Goal: Task Accomplishment & Management: Use online tool/utility

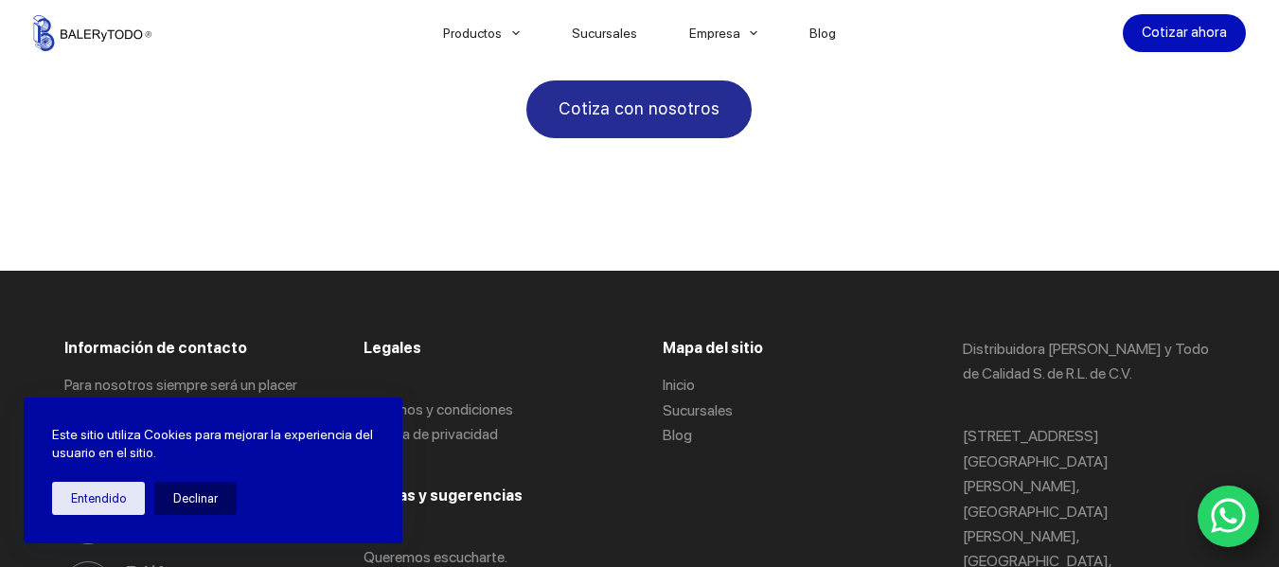
scroll to position [3691, 0]
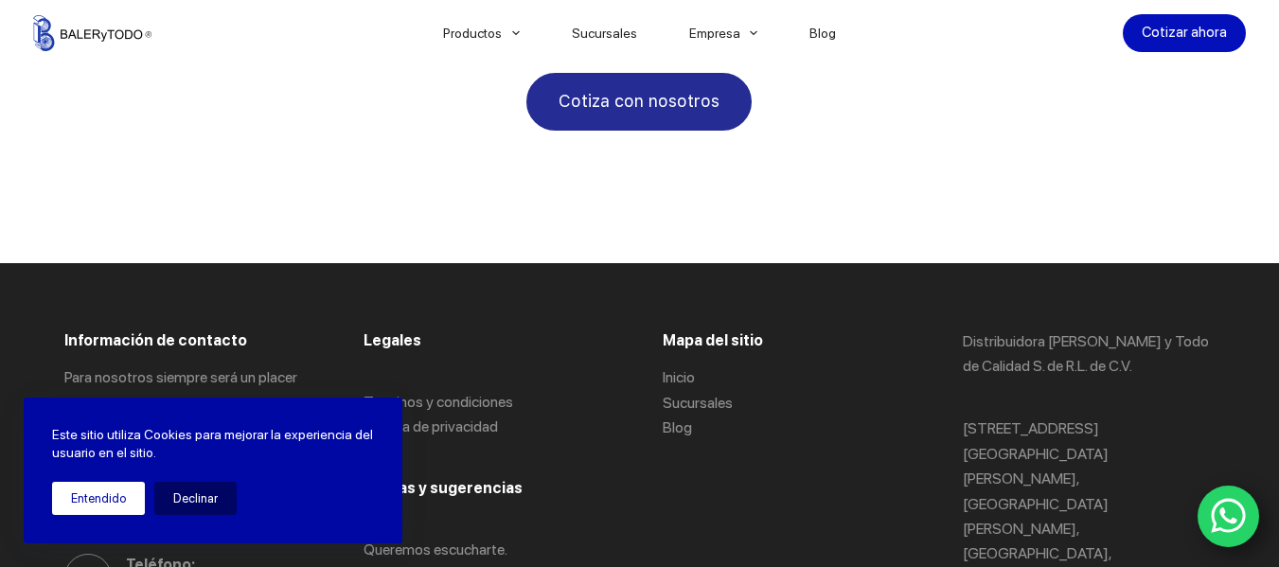
click at [100, 508] on button "Entendido" at bounding box center [98, 498] width 93 height 33
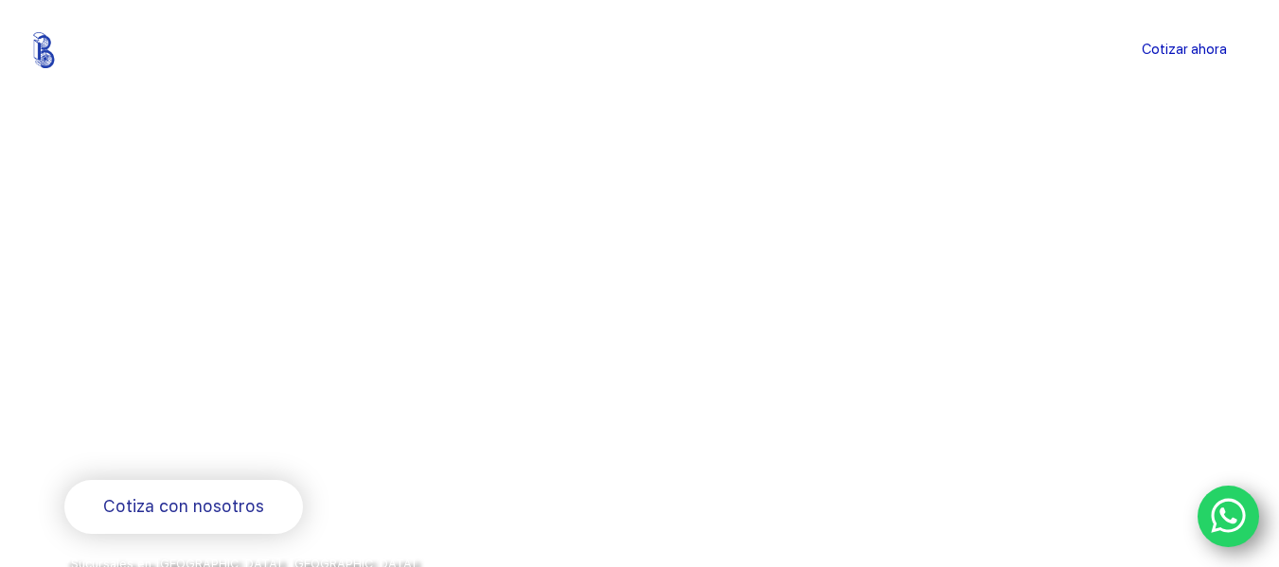
scroll to position [0, 0]
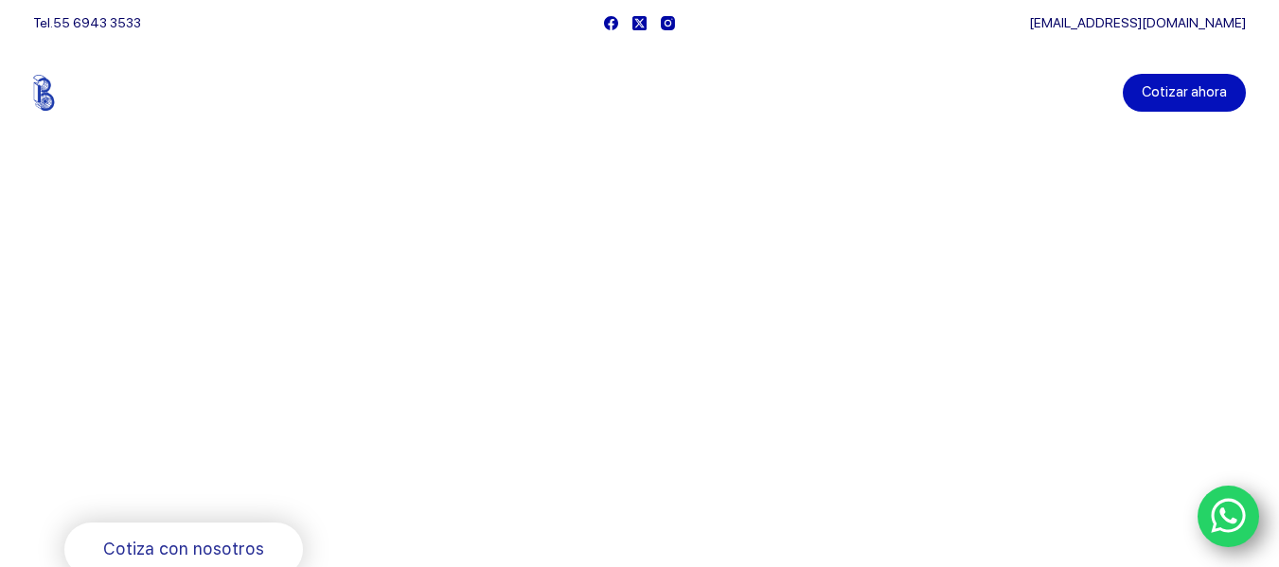
click at [1197, 94] on link "Cotizar ahora" at bounding box center [1184, 93] width 123 height 38
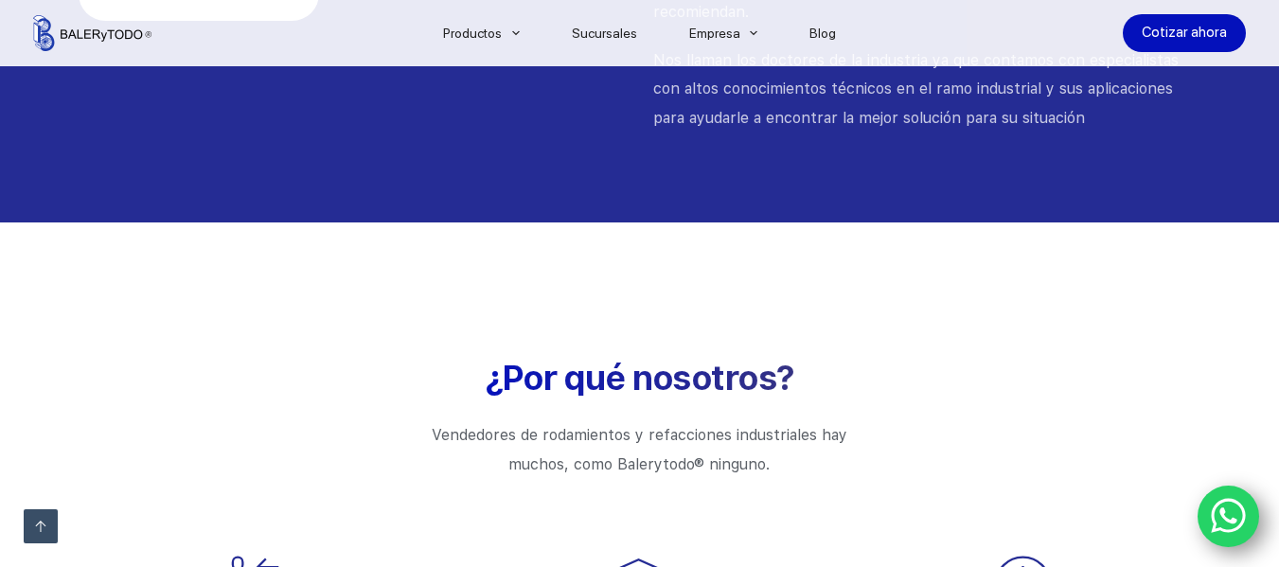
scroll to position [2065, 0]
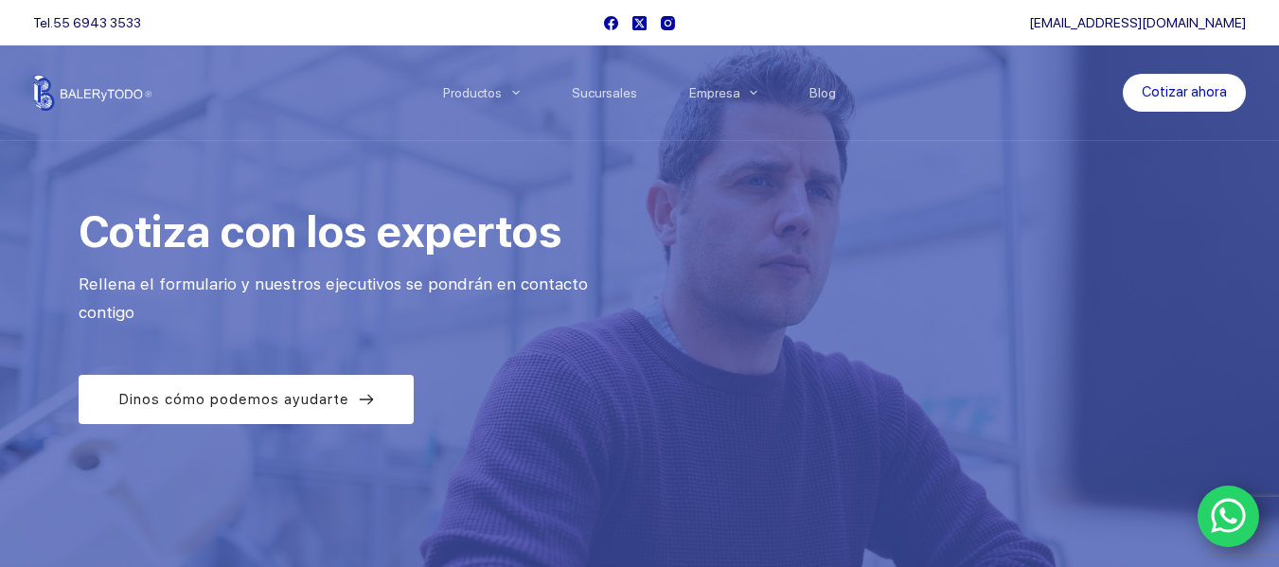
click at [1241, 519] on icon "WhatsApp" at bounding box center [1229, 516] width 36 height 40
